Goal: Find specific page/section: Find specific page/section

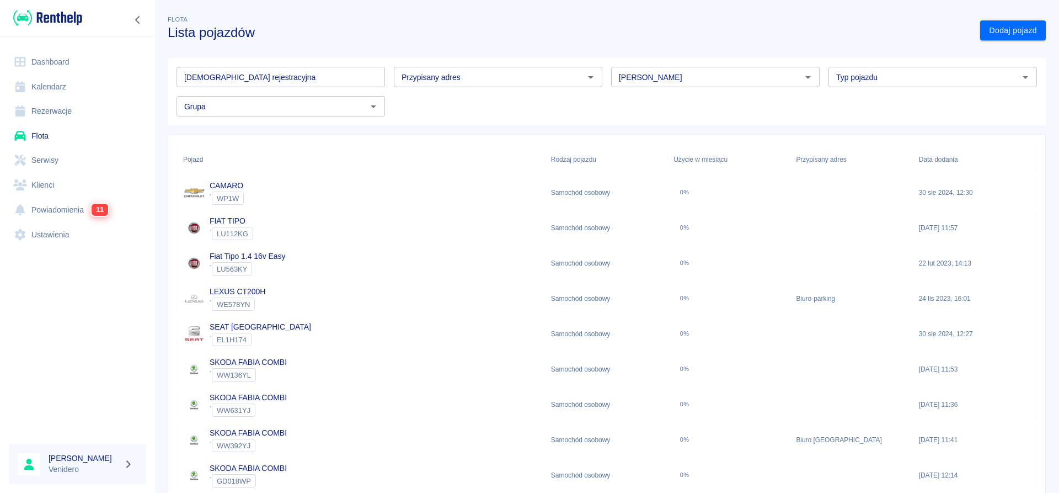
click at [238, 76] on input "Tablica rejestracyjna" at bounding box center [281, 77] width 209 height 20
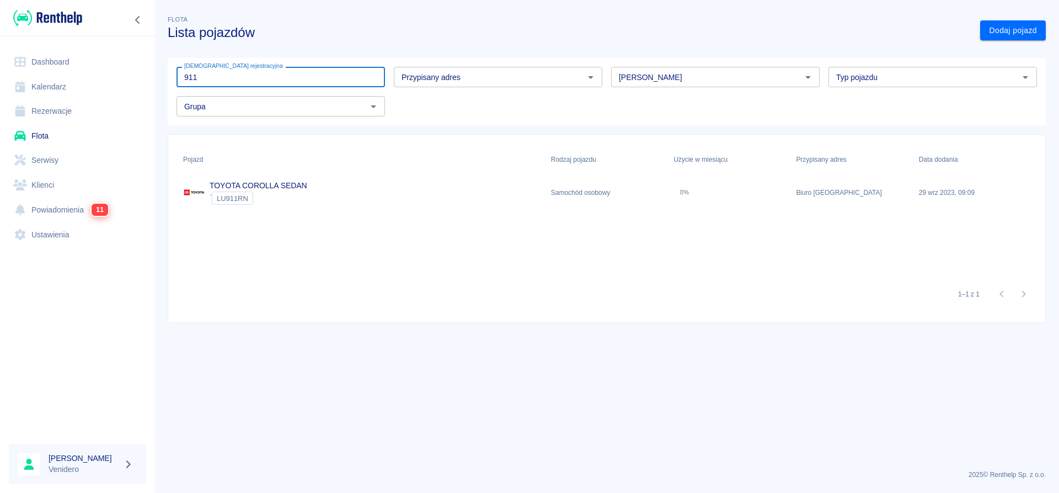
type input "911"
click at [305, 184] on link "TOYOTA COROLLA SEDAN" at bounding box center [259, 185] width 98 height 9
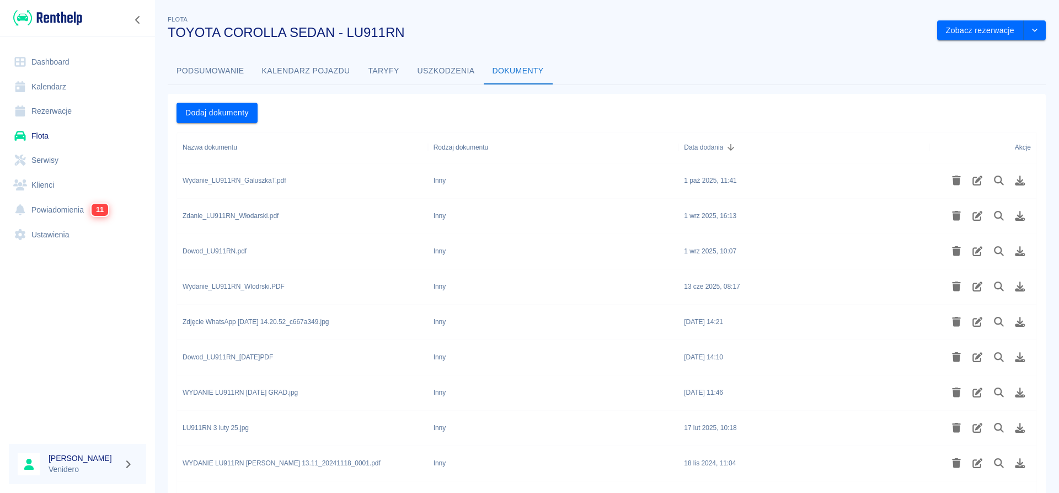
click at [268, 181] on div "Wydanie_LU911RN_GaluszkaT.pdf" at bounding box center [235, 180] width 104 height 10
click at [1003, 182] on icon "Podgląd pliku" at bounding box center [999, 180] width 13 height 10
